Goal: Transaction & Acquisition: Obtain resource

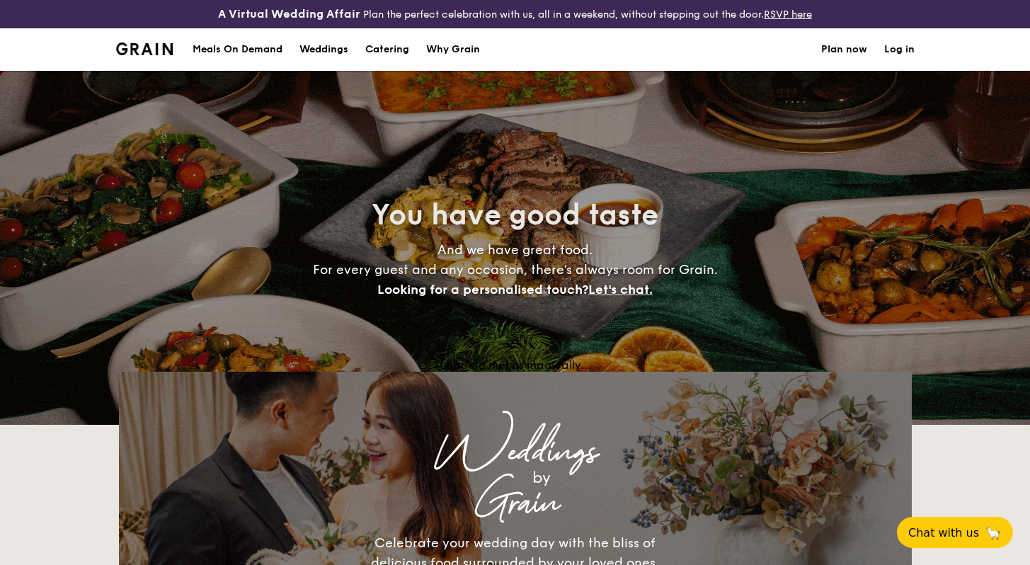
select select
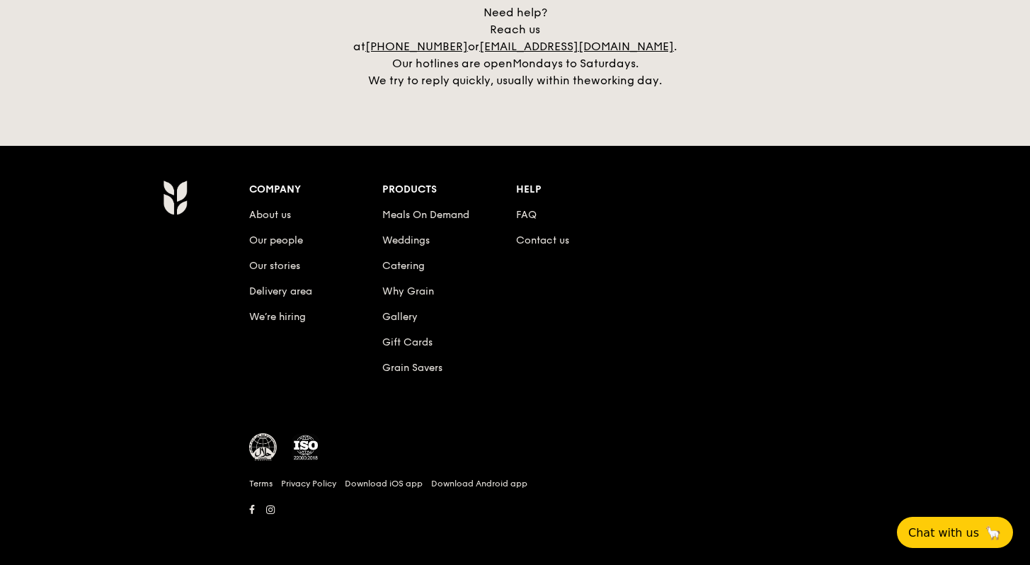
scroll to position [3088, 0]
click at [384, 311] on link "Gallery" at bounding box center [399, 317] width 35 height 12
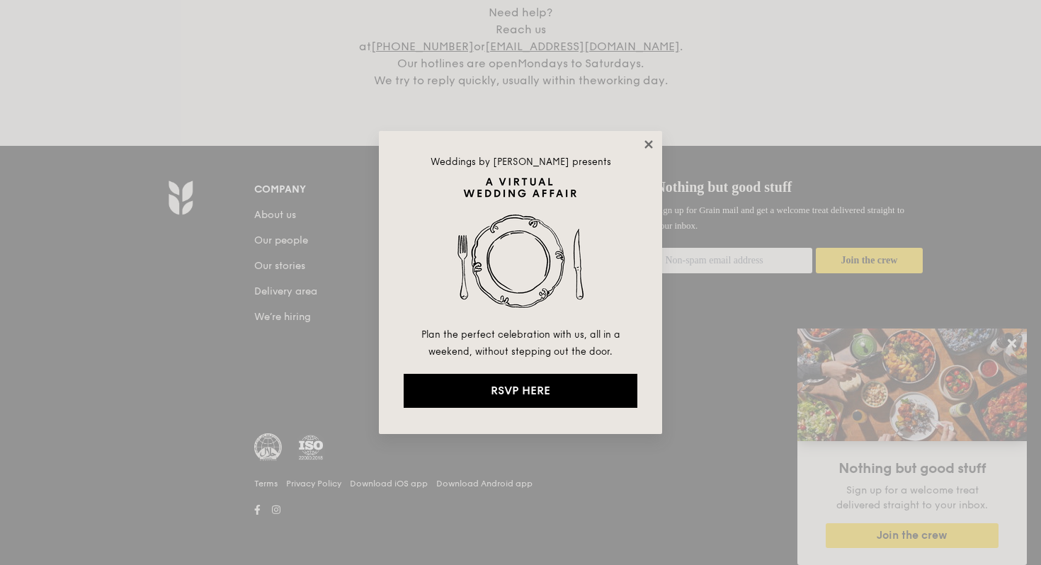
click at [650, 149] on icon at bounding box center [648, 144] width 13 height 13
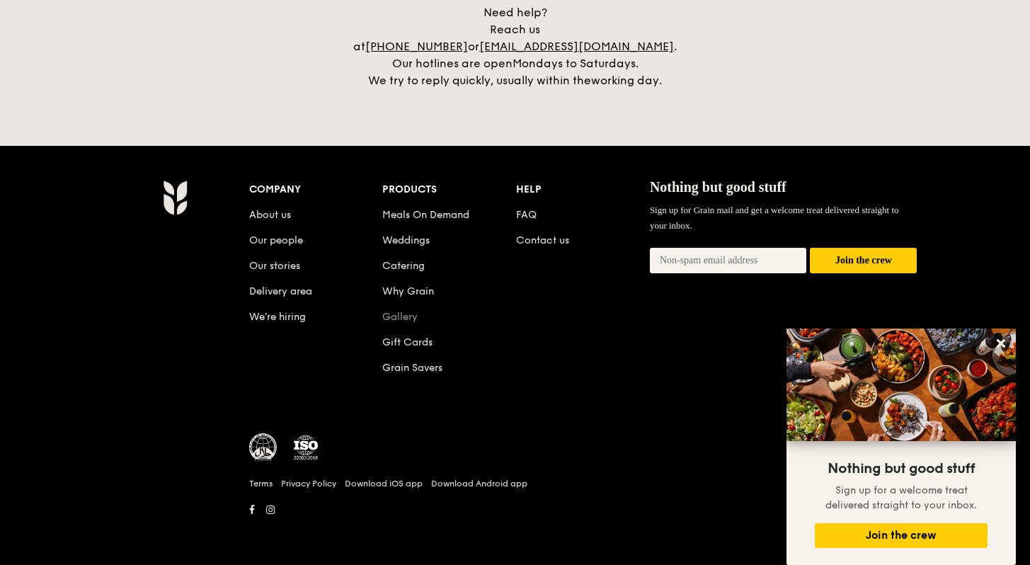
click at [400, 311] on link "Gallery" at bounding box center [399, 317] width 35 height 12
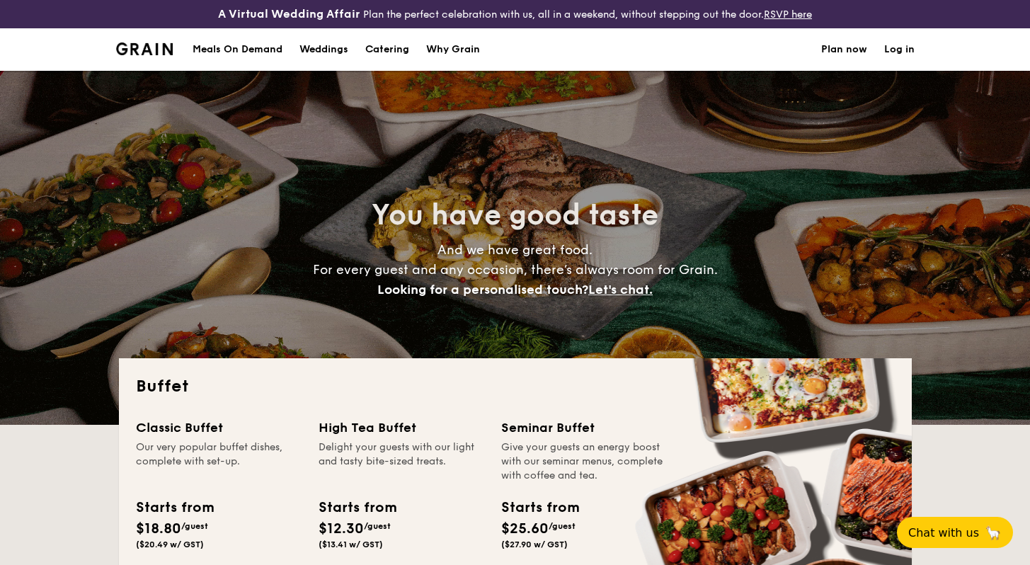
select select
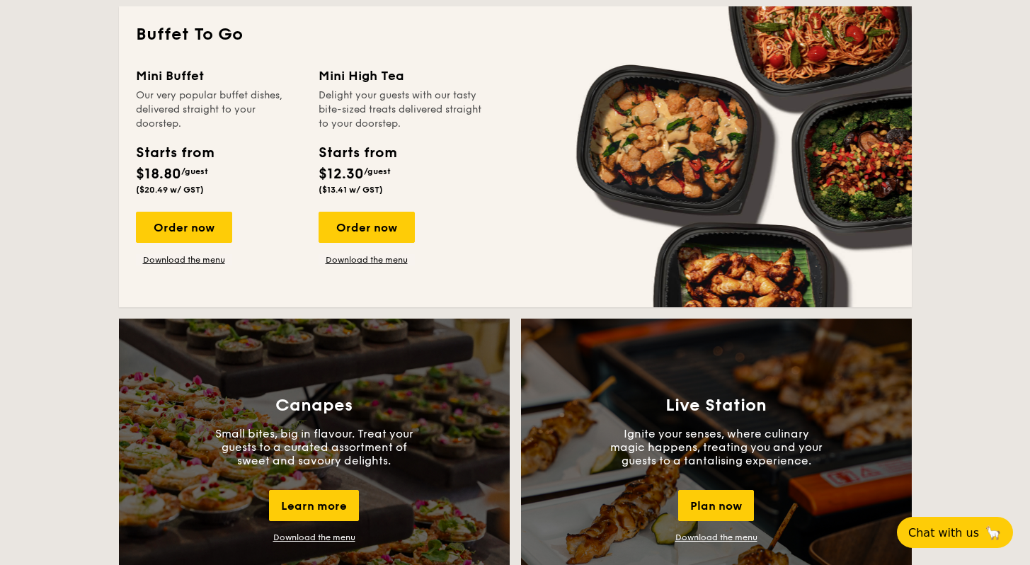
scroll to position [889, 0]
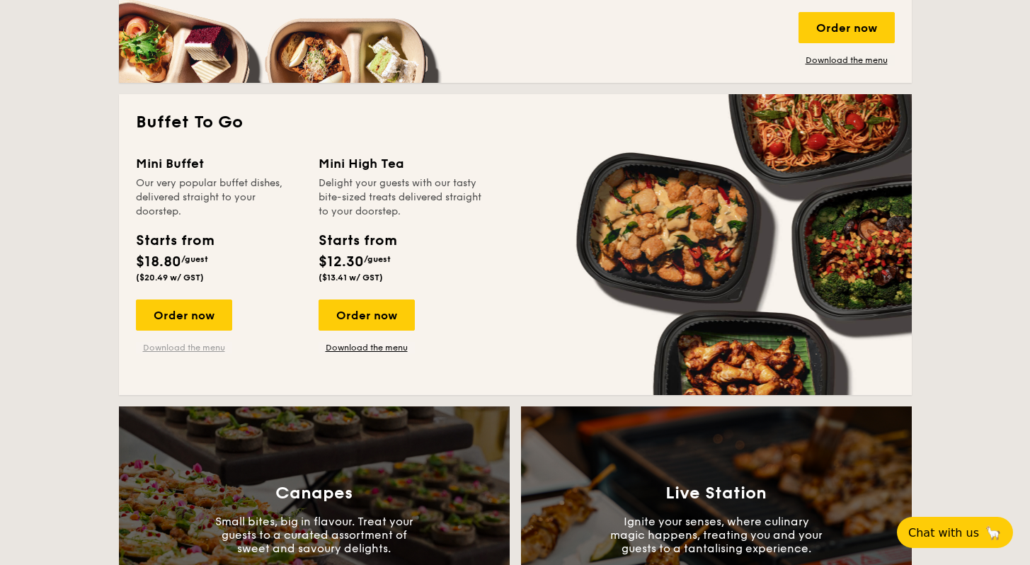
click at [200, 353] on link "Download the menu" at bounding box center [184, 347] width 96 height 11
